Goal: Task Accomplishment & Management: Use online tool/utility

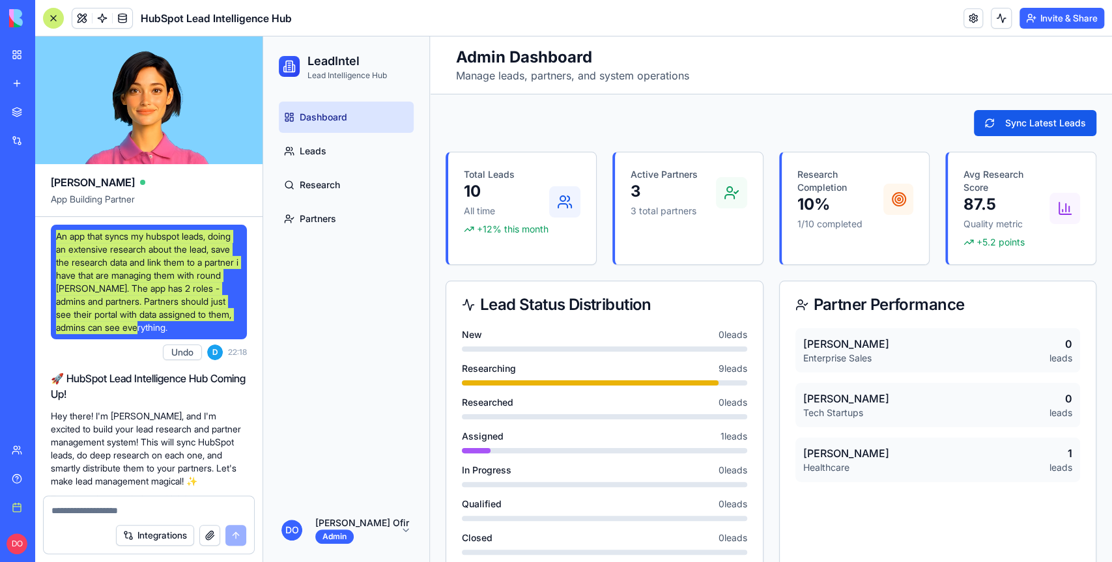
click at [381, 288] on div "Dashboard Leads Research Partners" at bounding box center [346, 297] width 166 height 402
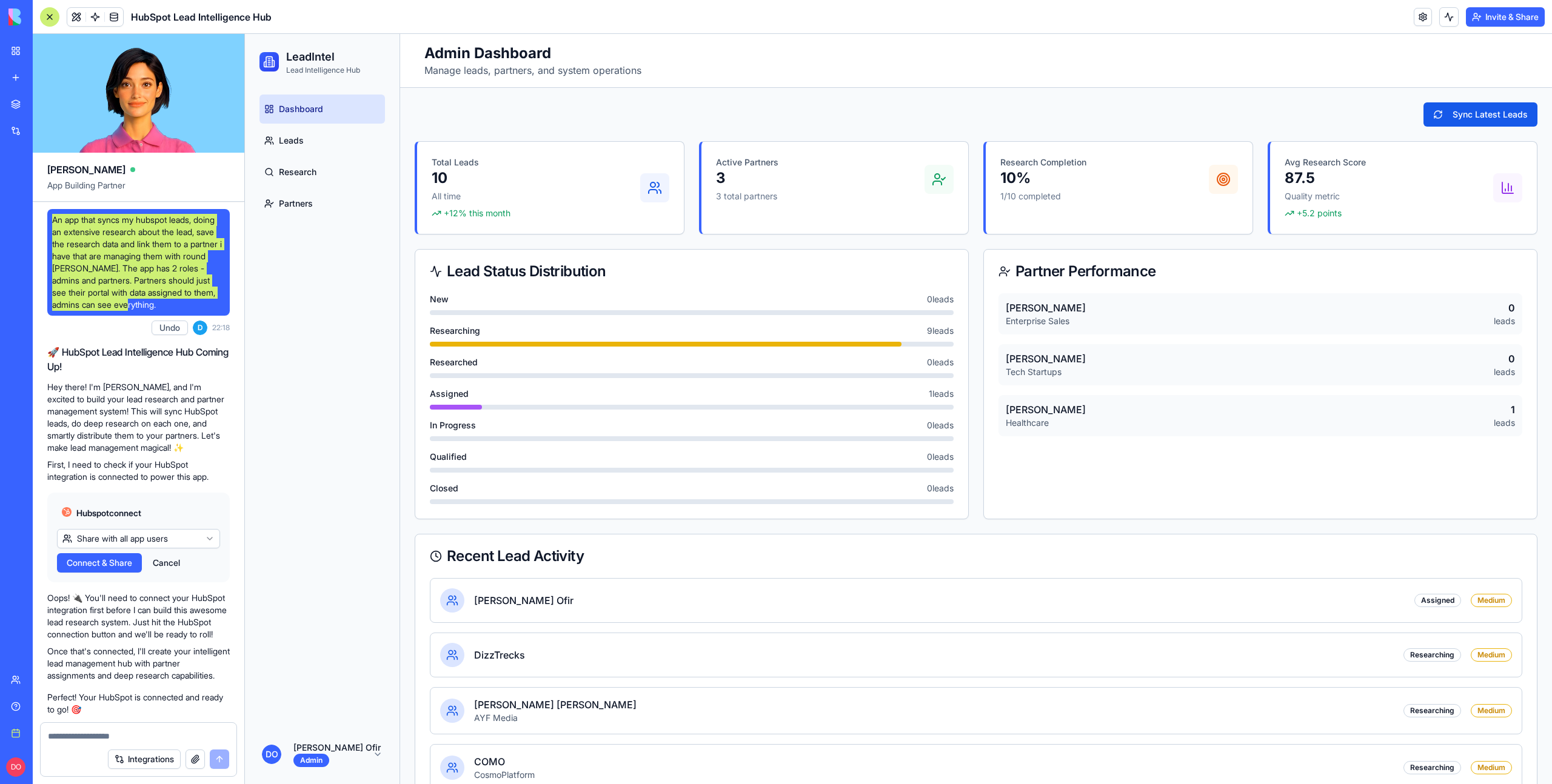
click at [423, 179] on div "Total Leads 10 All time +12% this month" at bounding box center [550, 187] width 267 height 92
click at [514, 131] on div "Sync Latest Leads Total Leads 10 All time +12% this month Active Partners 3 3 t…" at bounding box center [976, 483] width 1123 height 761
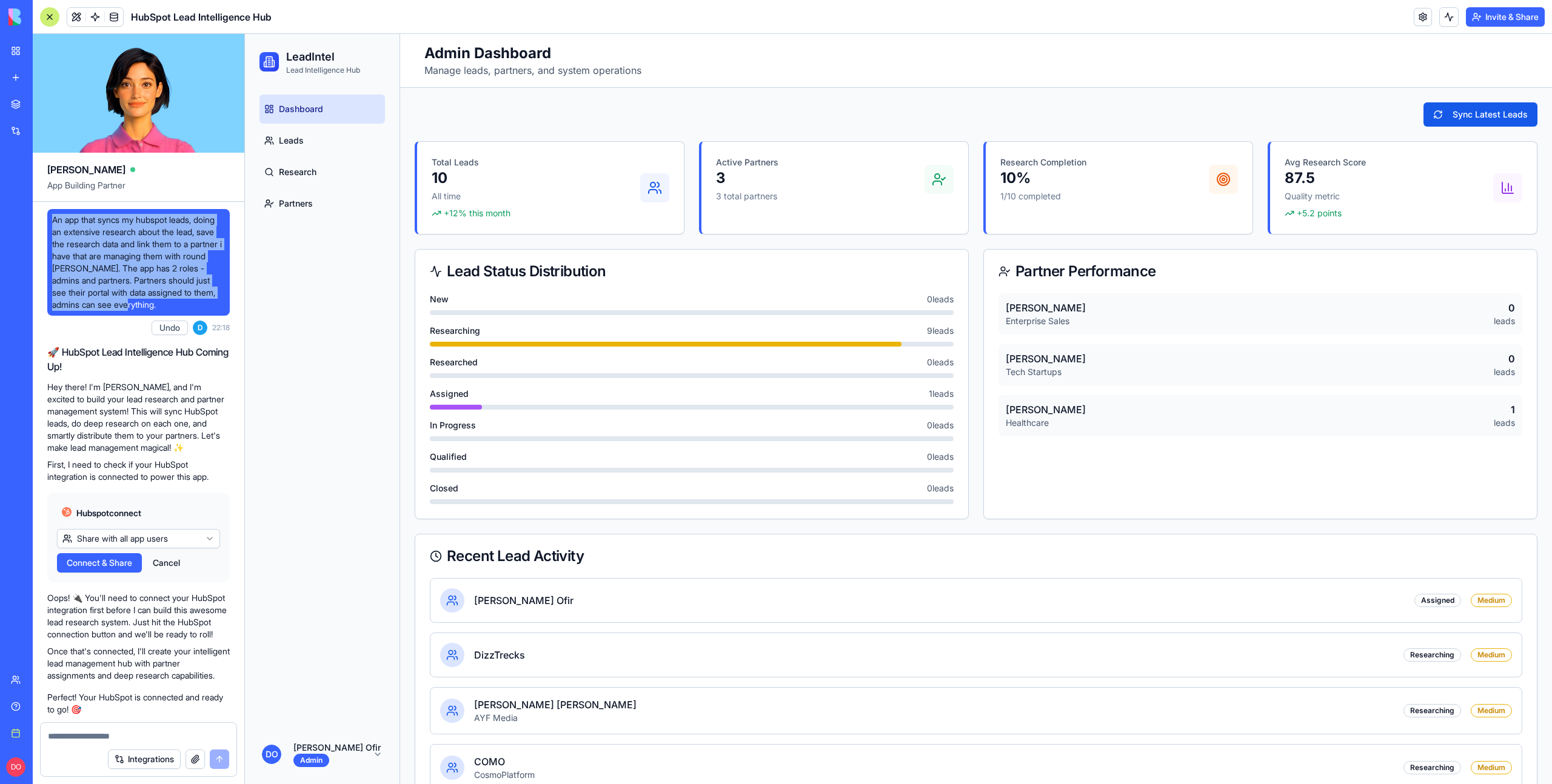
click at [13, 81] on link "New app" at bounding box center [28, 77] width 48 height 24
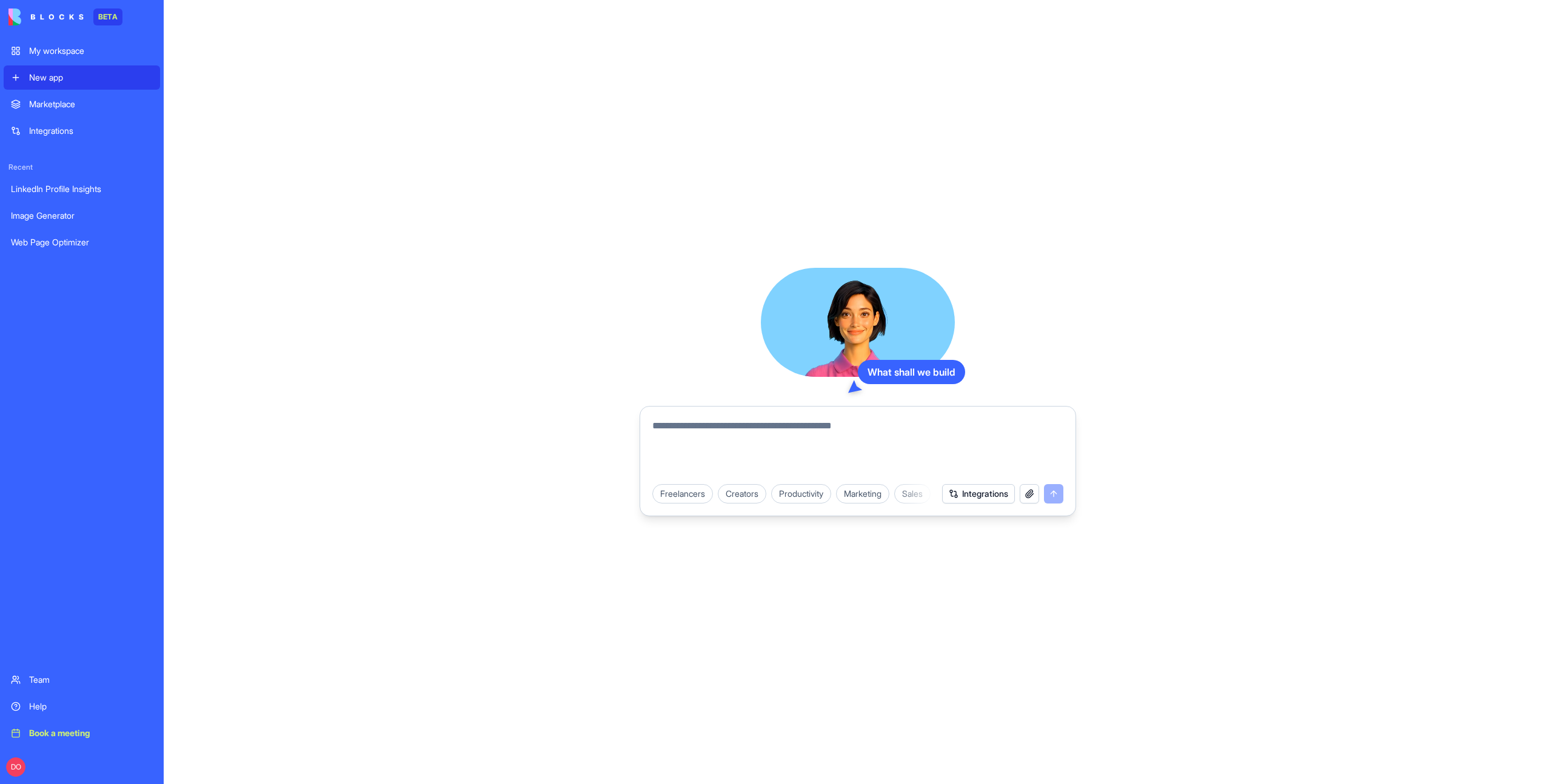
click at [957, 493] on button "Integrations" at bounding box center [979, 494] width 73 height 20
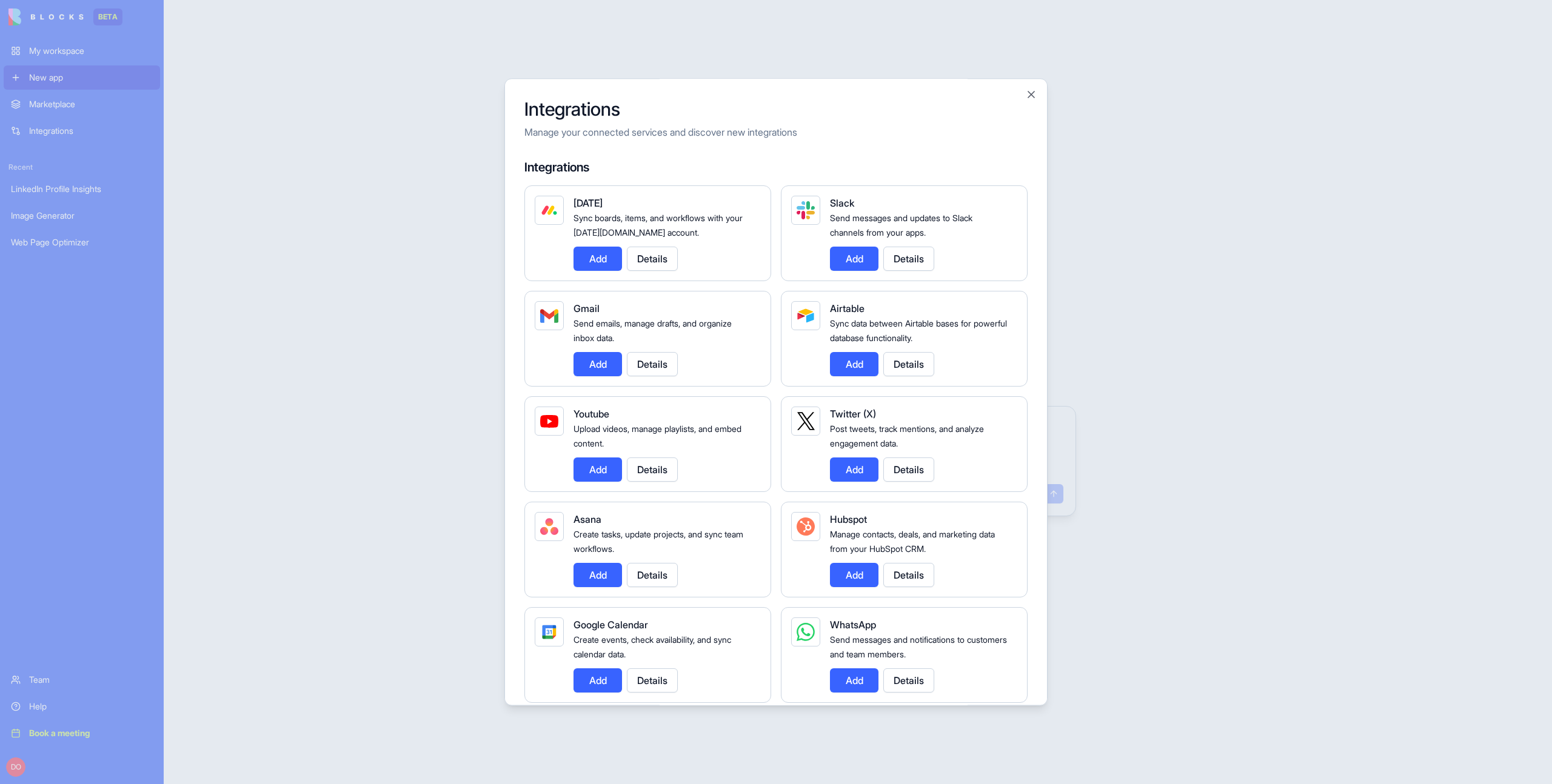
click at [855, 523] on button "Add" at bounding box center [854, 575] width 48 height 24
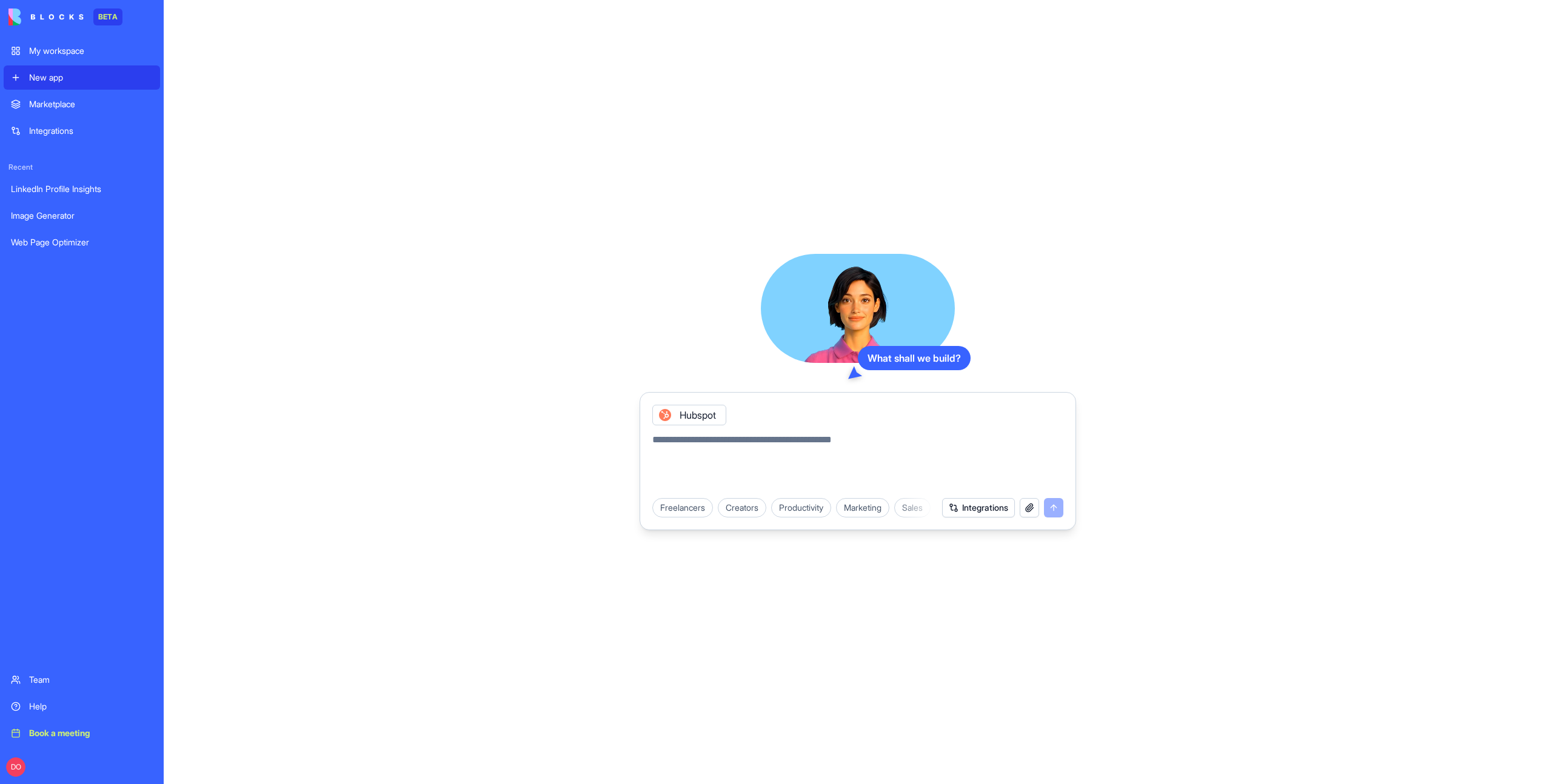
click at [757, 445] on textarea at bounding box center [858, 461] width 411 height 59
click at [815, 438] on textarea "**********" at bounding box center [858, 461] width 411 height 59
type textarea "**********"
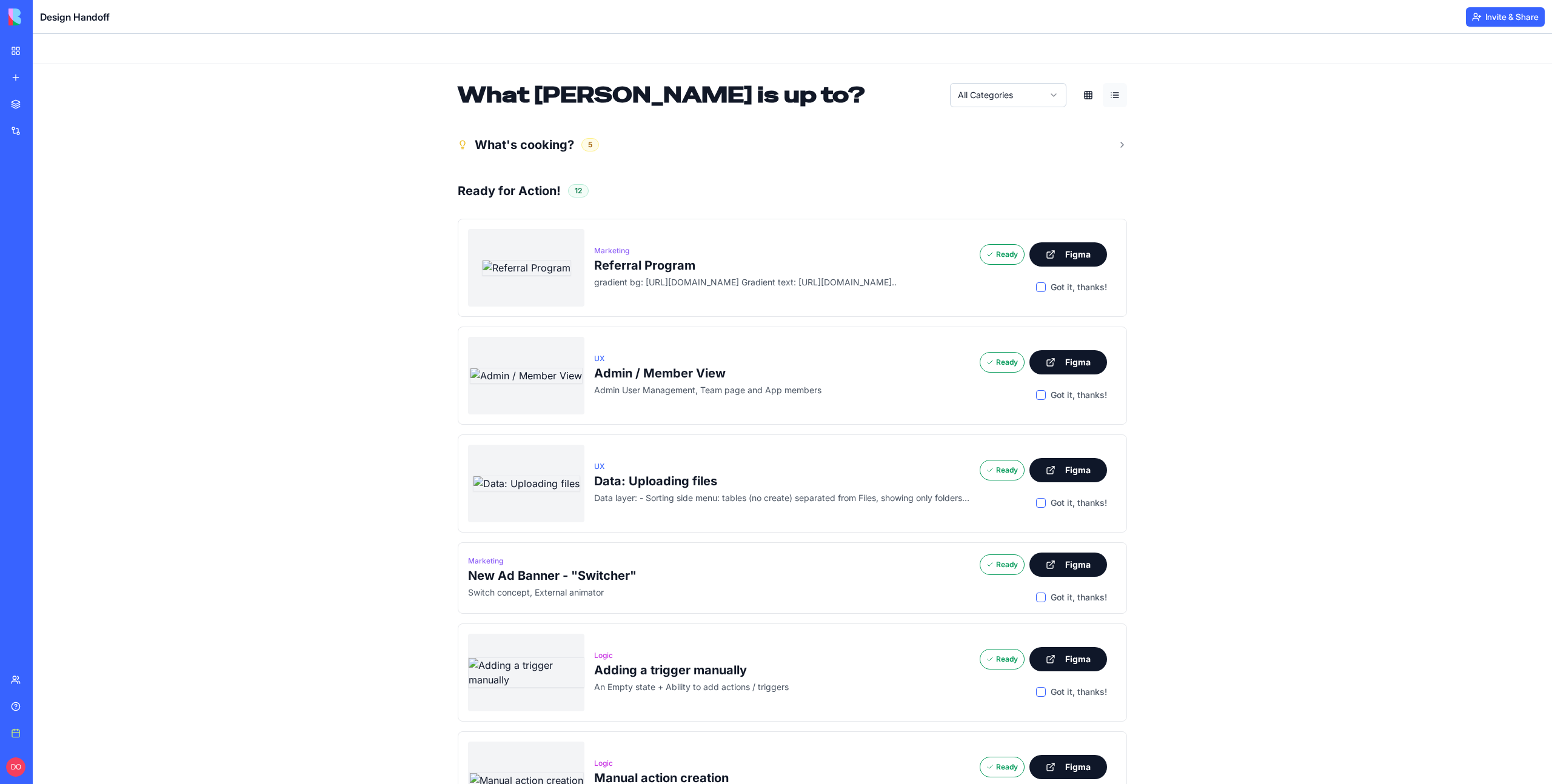
click at [45, 46] on div "My workspace" at bounding box center [36, 50] width 16 height 12
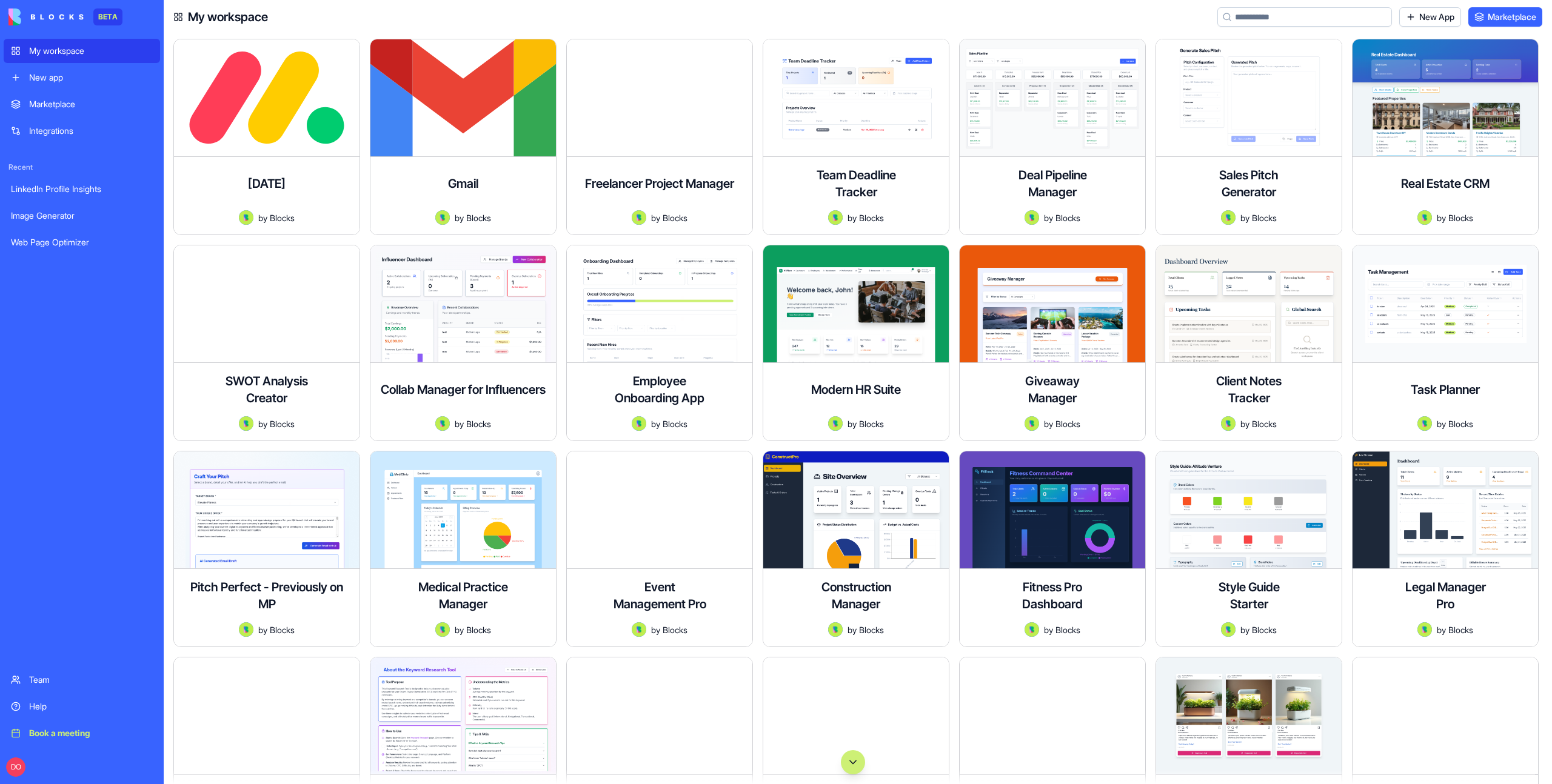
click at [28, 594] on div "Marketplace Integrations Recent LinkedIn Profile Insights Image Generator Web P…" at bounding box center [82, 379] width 156 height 573
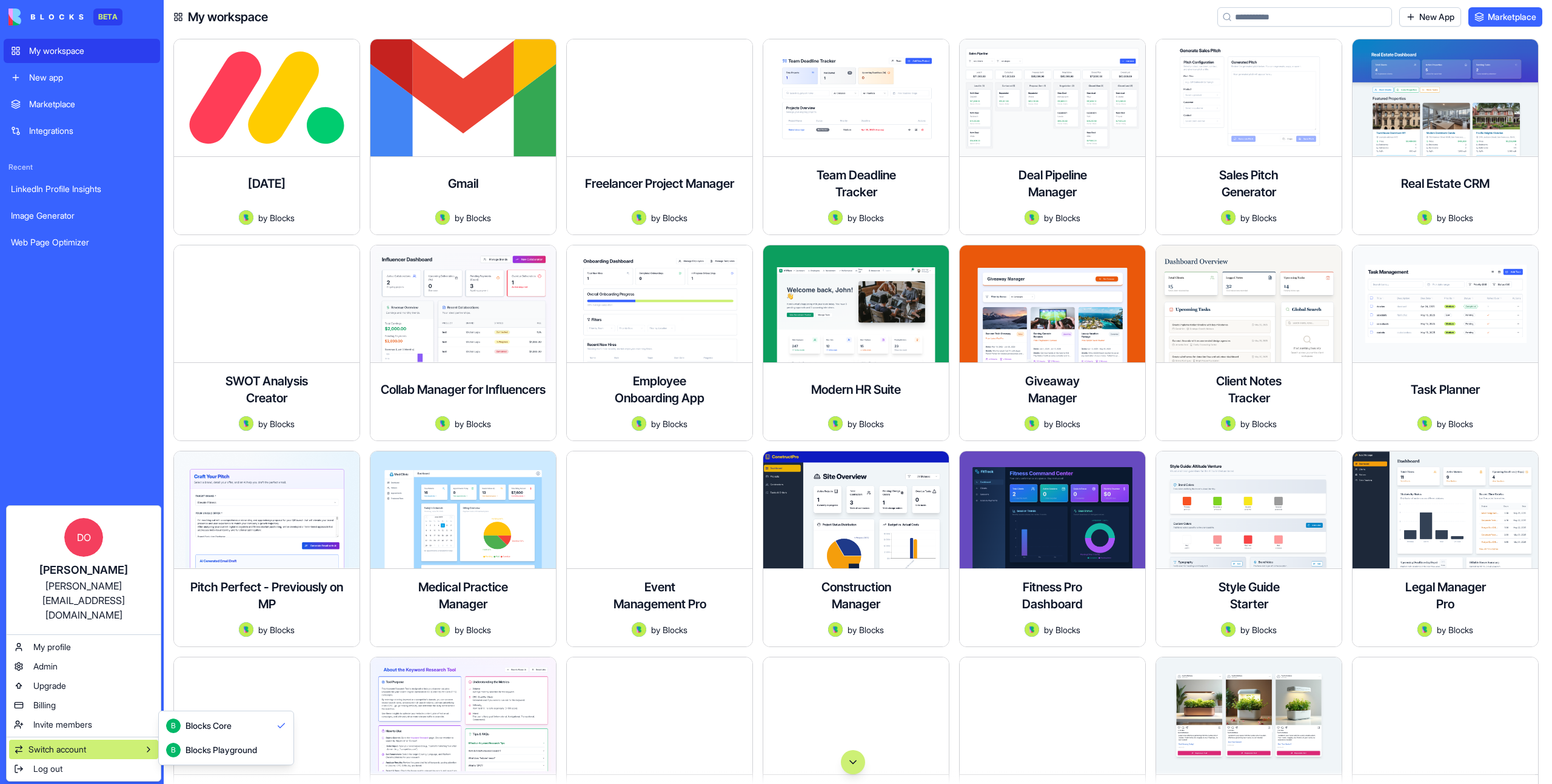
click at [221, 747] on div "Blocks Playground" at bounding box center [221, 750] width 72 height 12
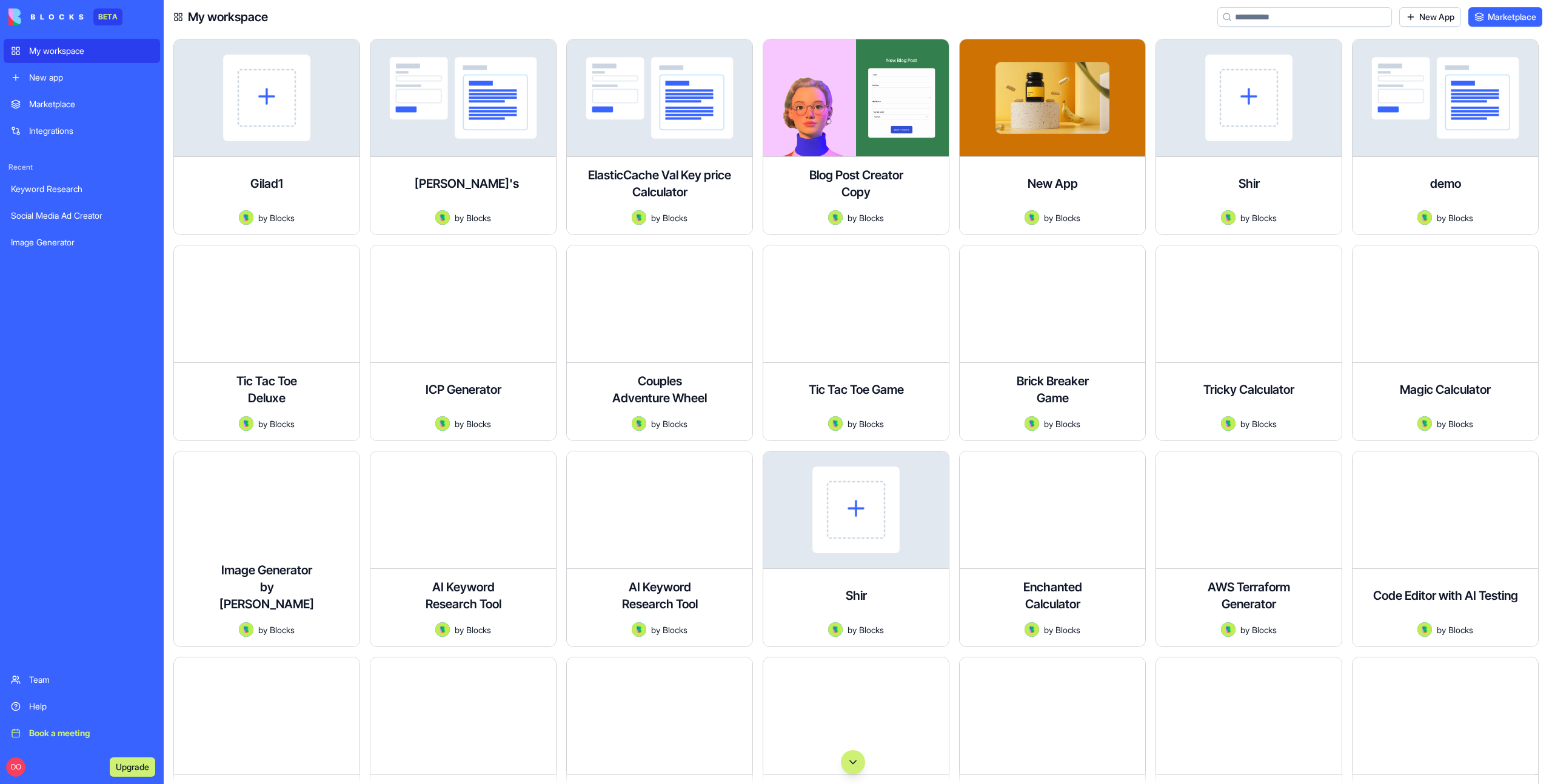
click at [62, 74] on div "New app" at bounding box center [90, 77] width 124 height 12
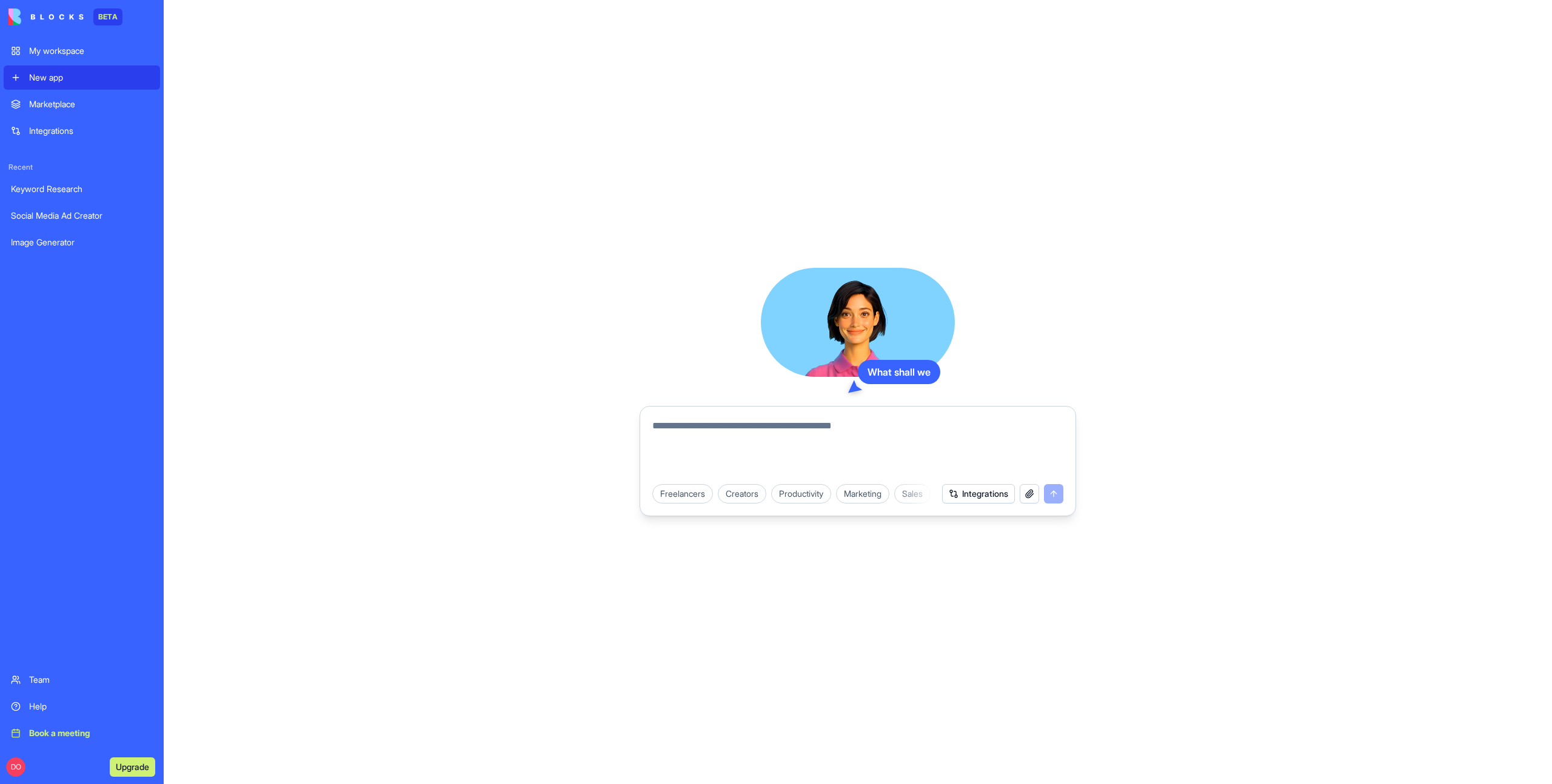
click at [830, 440] on textarea at bounding box center [858, 447] width 411 height 59
click at [811, 492] on div "Productivity" at bounding box center [801, 494] width 60 height 20
click at [816, 495] on div "Personal To-Do" at bounding box center [836, 494] width 75 height 20
type textarea "**********"
click at [1054, 502] on button "submit" at bounding box center [1053, 494] width 20 height 20
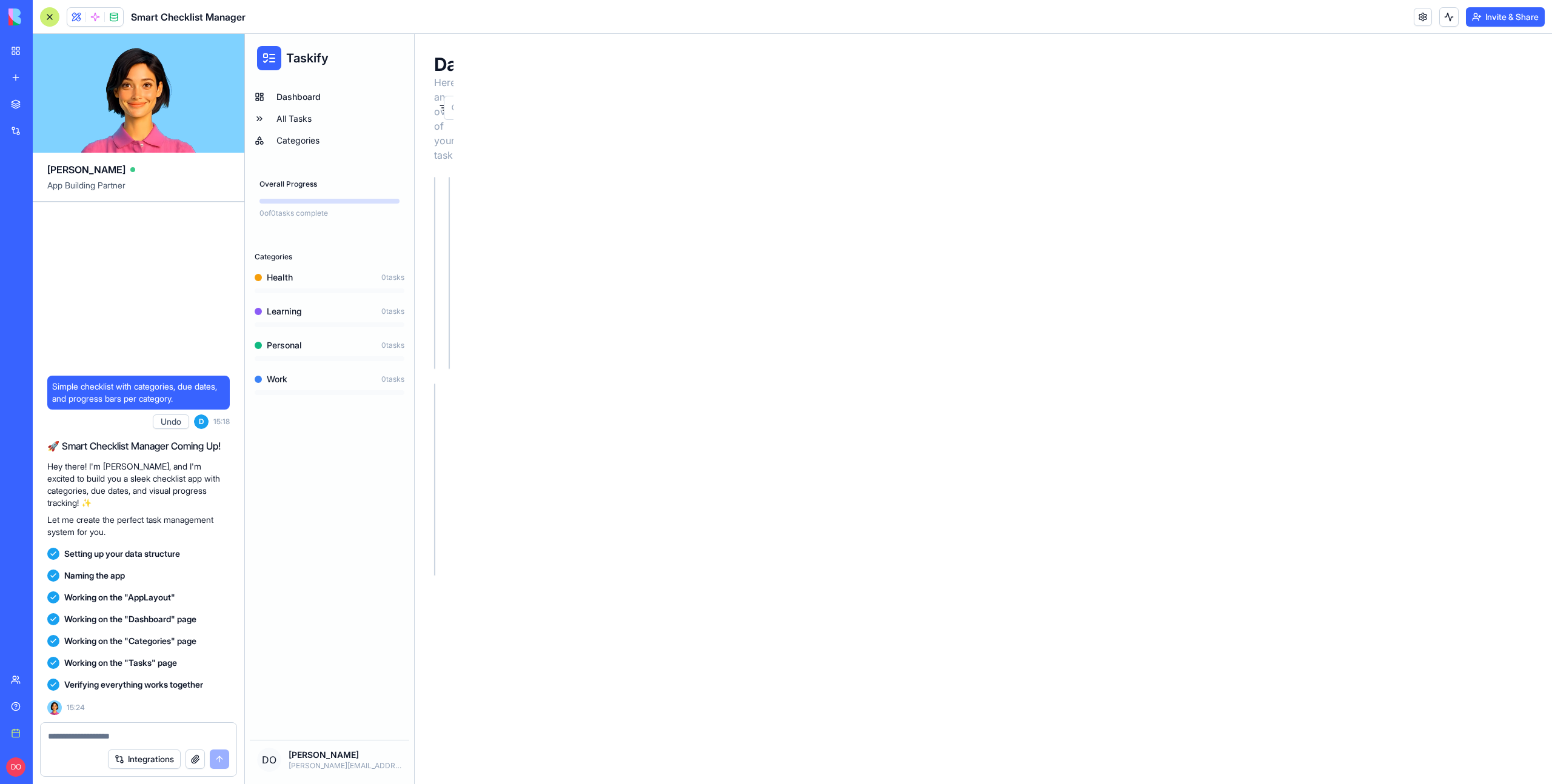
scroll to position [10, 0]
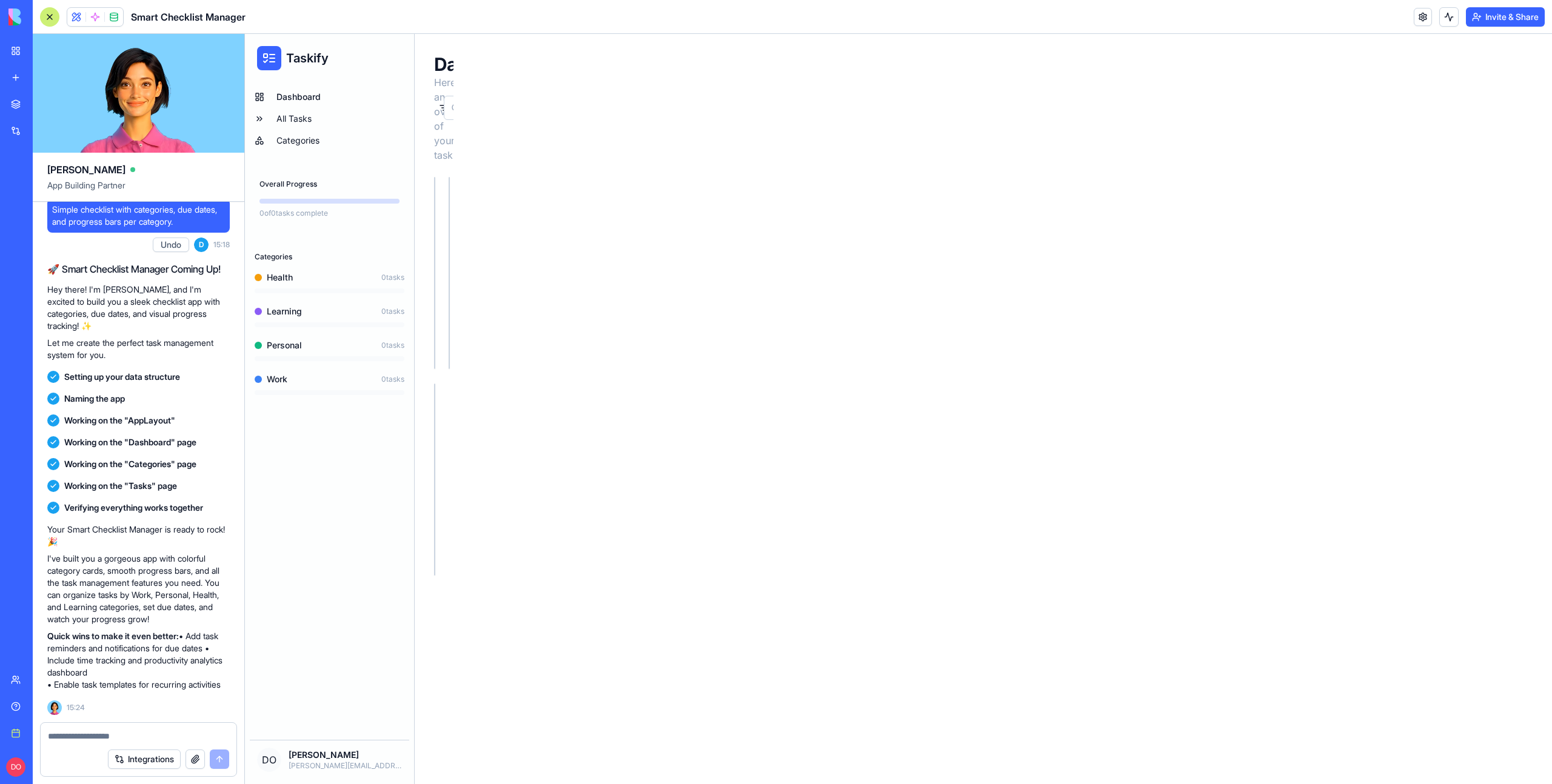
click at [443, 749] on main "Dashboard Here's an overview of your tasks. Filter New Task Health 0 Add Task N…" at bounding box center [435, 408] width 39 height 751
click at [595, 707] on div "Taskify Dashboard All Tasks Categories Overall Progress 0 of 0 tasks complete C…" at bounding box center [898, 408] width 1307 height 751
click at [596, 560] on div "Taskify Dashboard All Tasks Categories Overall Progress 0 of 0 tasks complete C…" at bounding box center [898, 408] width 1307 height 751
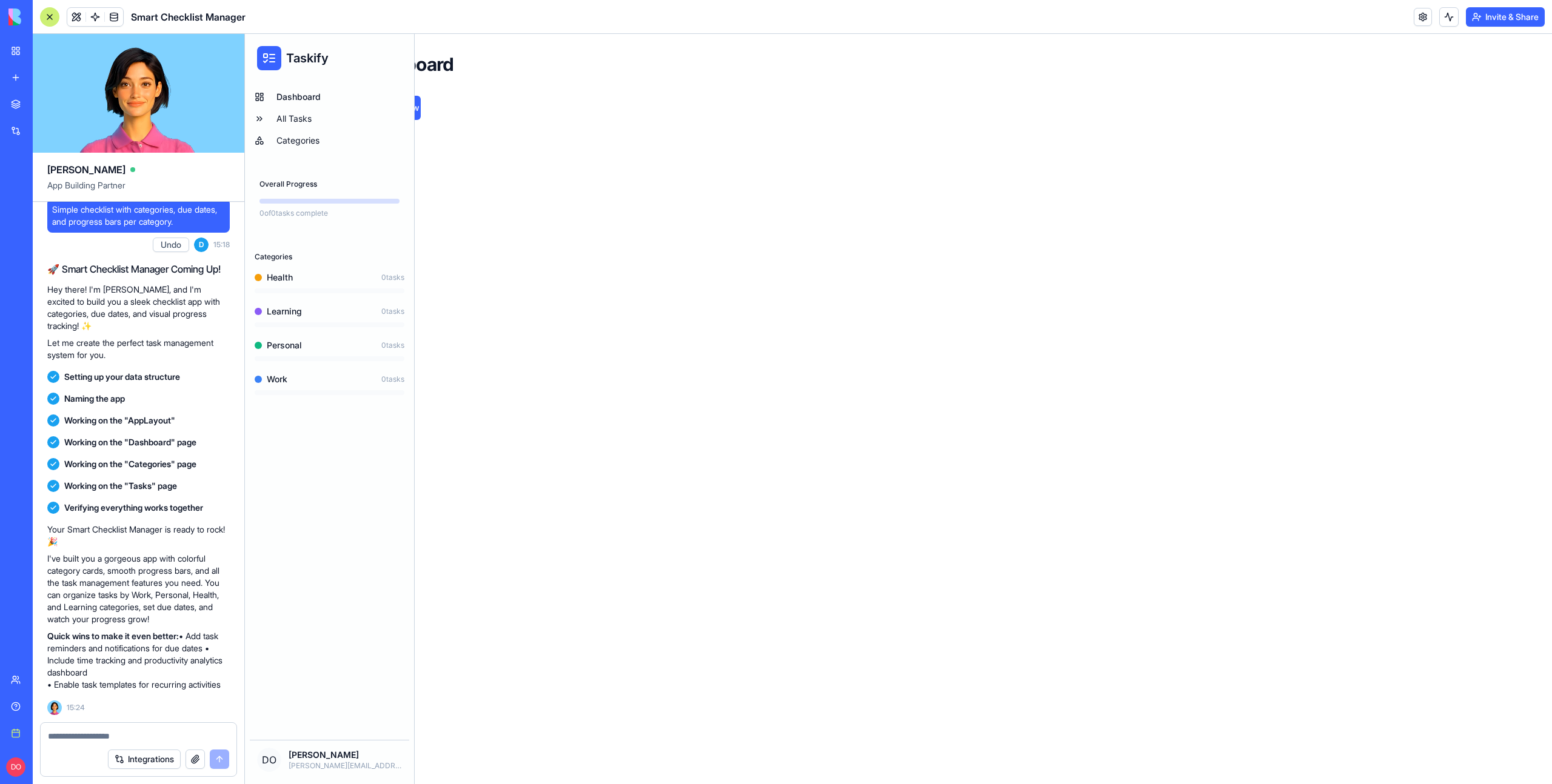
click at [554, 536] on div "Taskify Dashboard All Tasks Categories Overall Progress 0 of 0 tasks complete C…" at bounding box center [898, 408] width 1307 height 751
click at [660, 683] on div "Taskify Dashboard All Tasks Categories Overall Progress 0 of 0 tasks complete C…" at bounding box center [898, 408] width 1307 height 751
drag, startPoint x: 325, startPoint y: 95, endPoint x: 318, endPoint y: 105, distance: 12.2
click at [325, 94] on link "Dashboard" at bounding box center [328, 97] width 159 height 20
click at [309, 116] on link "All Tasks" at bounding box center [328, 118] width 159 height 20
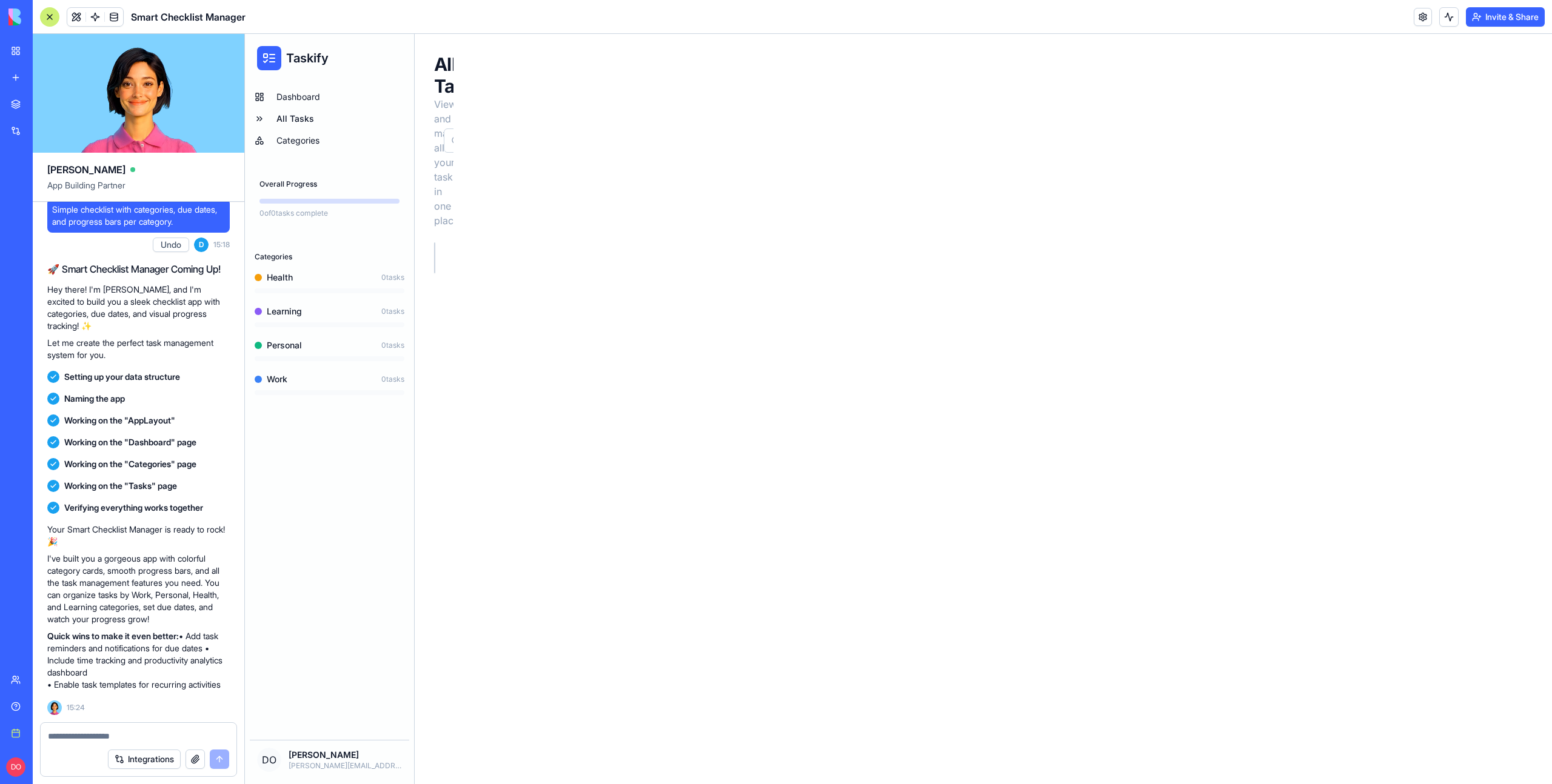
click at [304, 137] on link "Categories" at bounding box center [328, 140] width 159 height 20
click at [304, 115] on link "All Tasks" at bounding box center [328, 118] width 159 height 20
click at [307, 99] on link "Dashboard" at bounding box center [328, 97] width 159 height 20
click at [957, 194] on div "Taskify Dashboard All Tasks Categories Overall Progress 0 of 0 tasks complete C…" at bounding box center [898, 408] width 1307 height 751
click at [359, 465] on div "Dashboard All Tasks Categories Overall Progress 0 of 0 tasks complete Categorie…" at bounding box center [329, 409] width 169 height 653
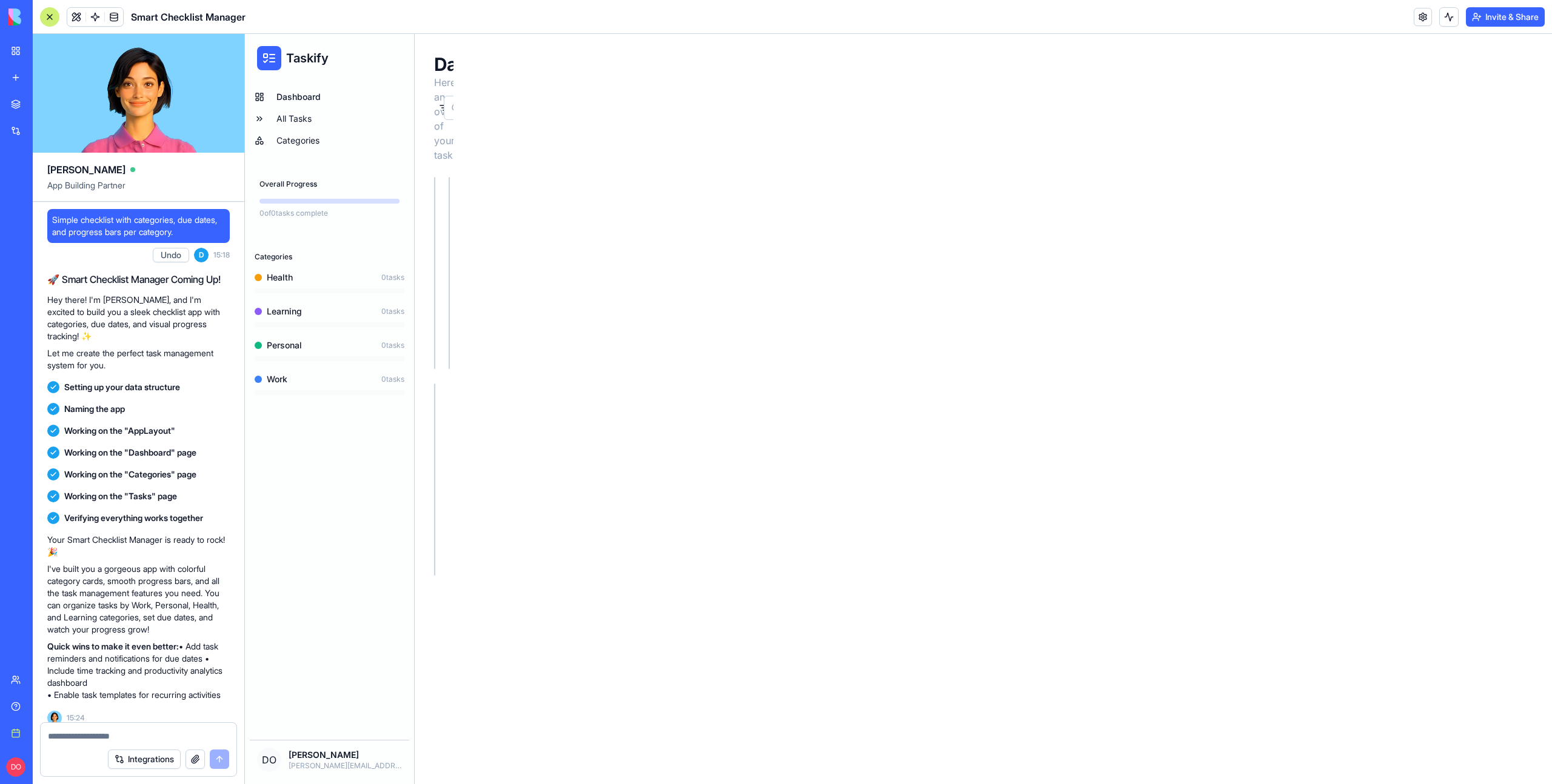
click at [99, 209] on div "Simple checklist with categories, due dates, and progress bars per category." at bounding box center [139, 226] width 182 height 33
click at [100, 232] on span "Simple checklist with categories, due dates, and progress bars per category." at bounding box center [139, 226] width 173 height 24
